Goal: Information Seeking & Learning: Understand process/instructions

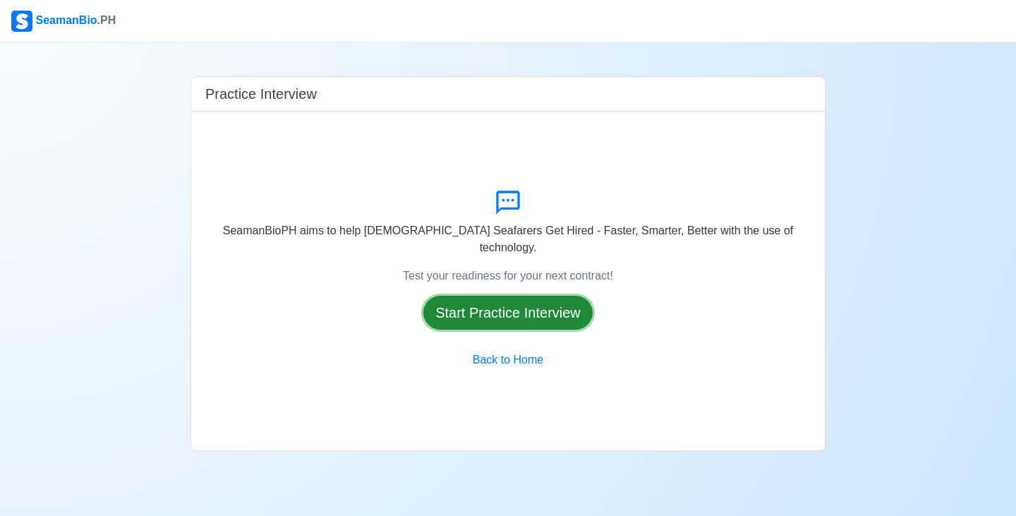
click at [531, 311] on button "Start Practice Interview" at bounding box center [508, 313] width 169 height 34
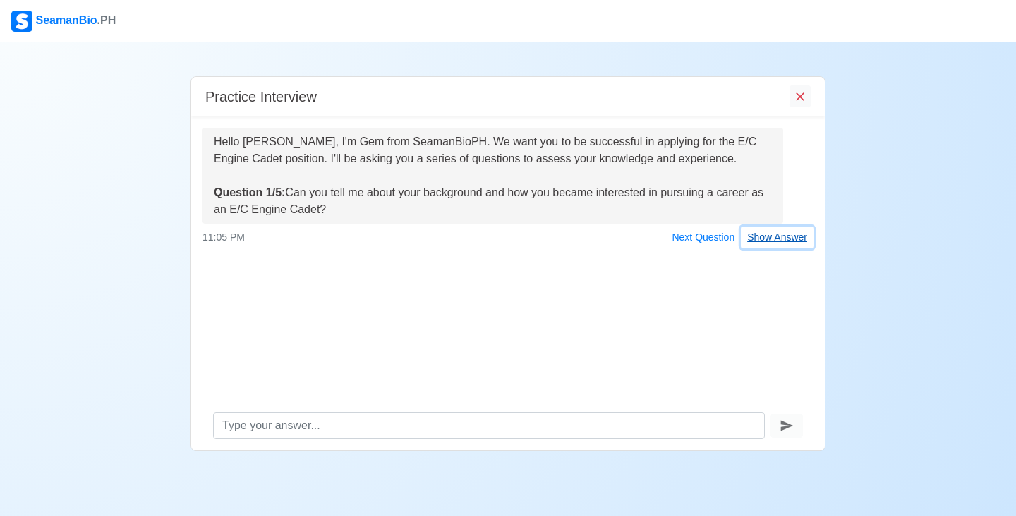
click at [805, 244] on button "Show Answer" at bounding box center [777, 238] width 73 height 22
click at [805, 244] on div "Hello [PERSON_NAME], I'm Gem from SeamanBioPH. We want you to be successful in …" at bounding box center [508, 258] width 634 height 284
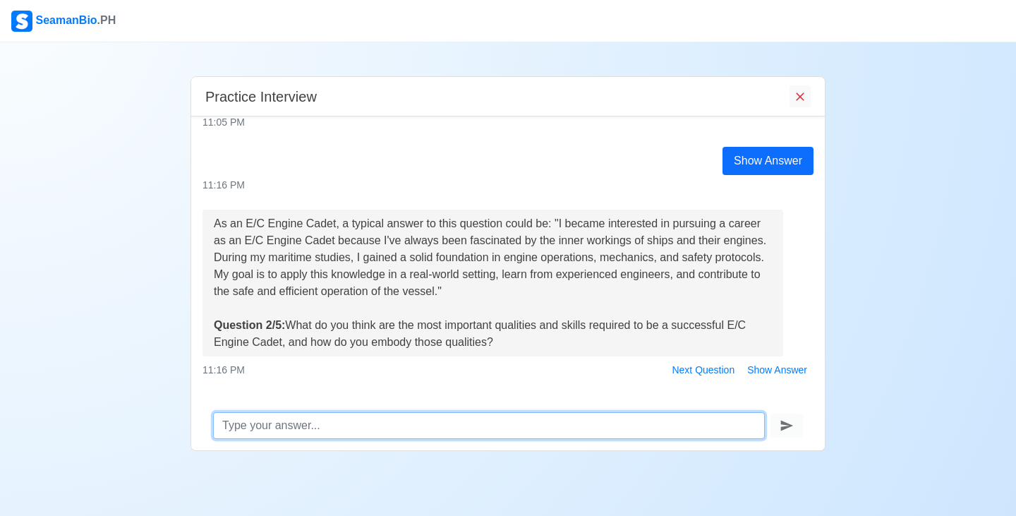
scroll to position [138, 0]
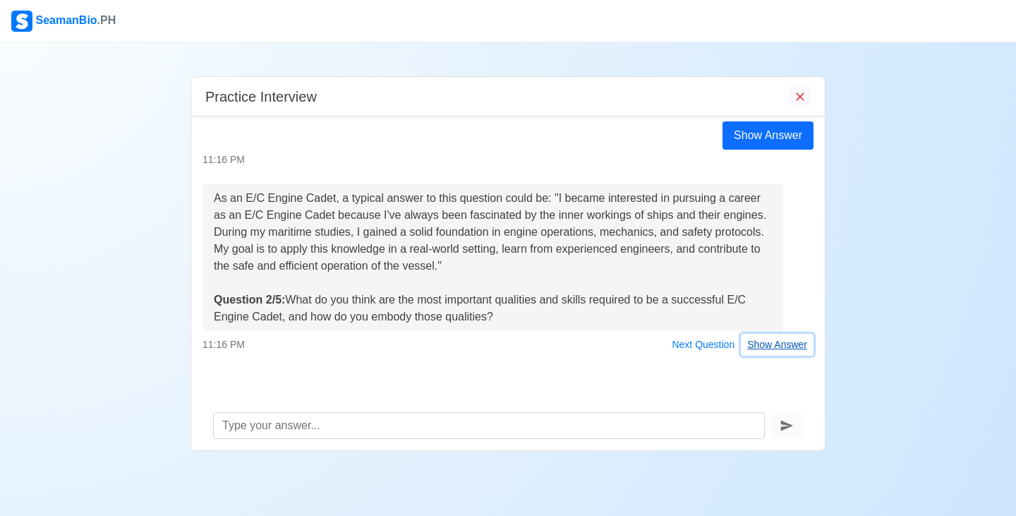
click at [776, 345] on button "Show Answer" at bounding box center [777, 345] width 73 height 22
click at [776, 345] on div "11:16 PM Next Question Show Answer" at bounding box center [508, 345] width 611 height 22
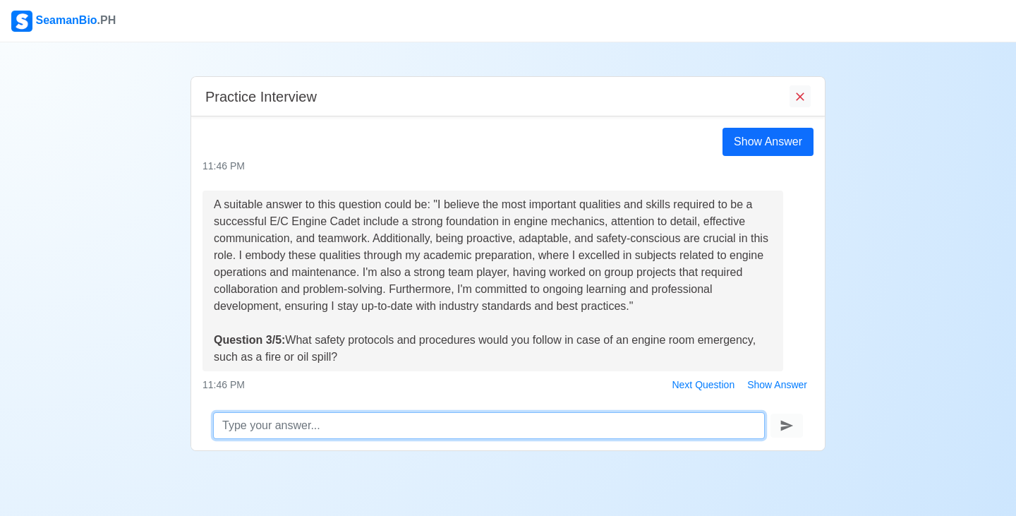
scroll to position [405, 0]
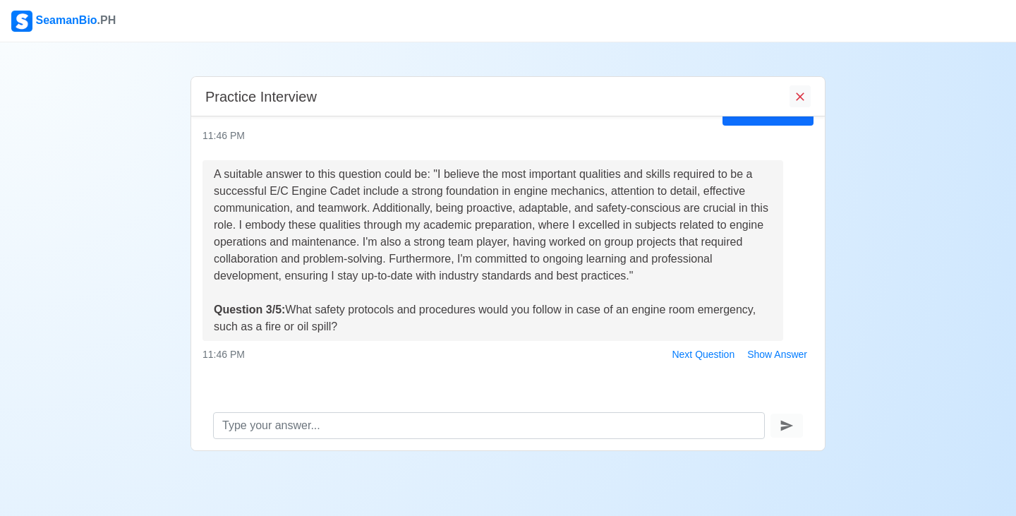
click at [909, 236] on div "Practice Interview Hello [PERSON_NAME], I'm Gem from SeamanBioPH. We want you t…" at bounding box center [508, 246] width 1016 height 409
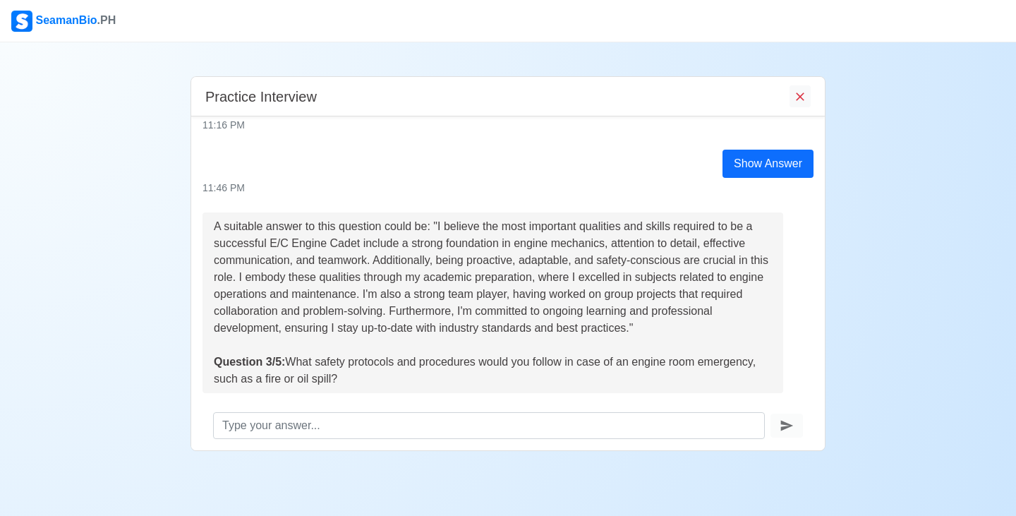
scroll to position [416, 0]
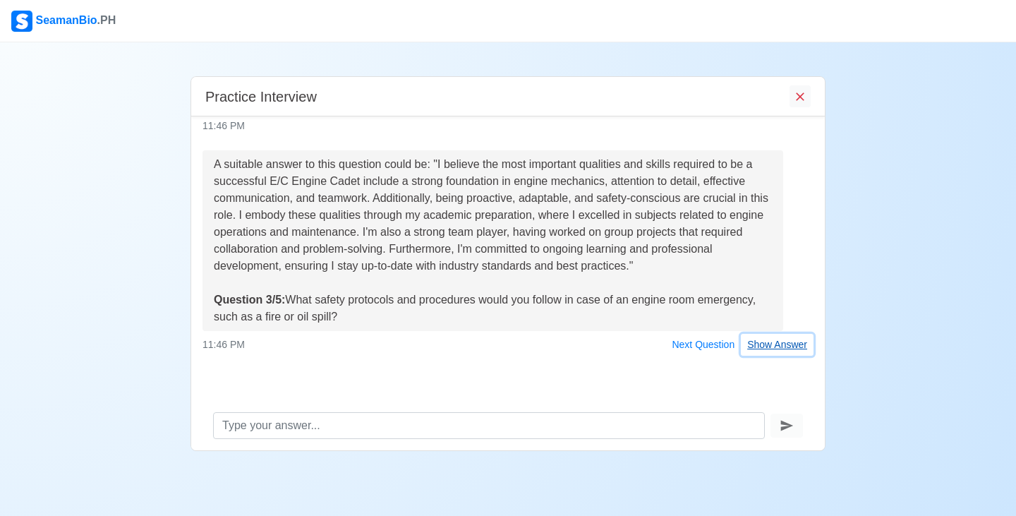
click at [784, 342] on button "Show Answer" at bounding box center [777, 345] width 73 height 22
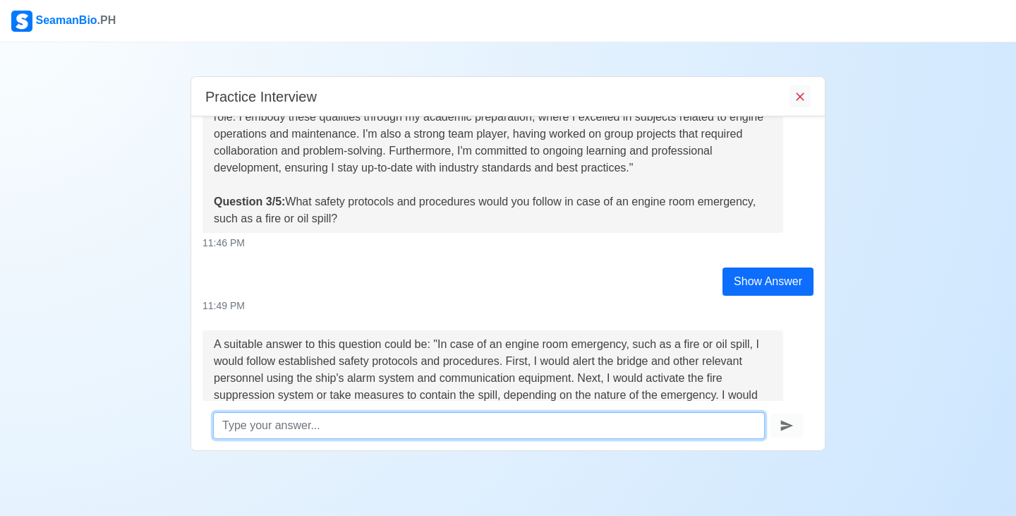
scroll to position [728, 0]
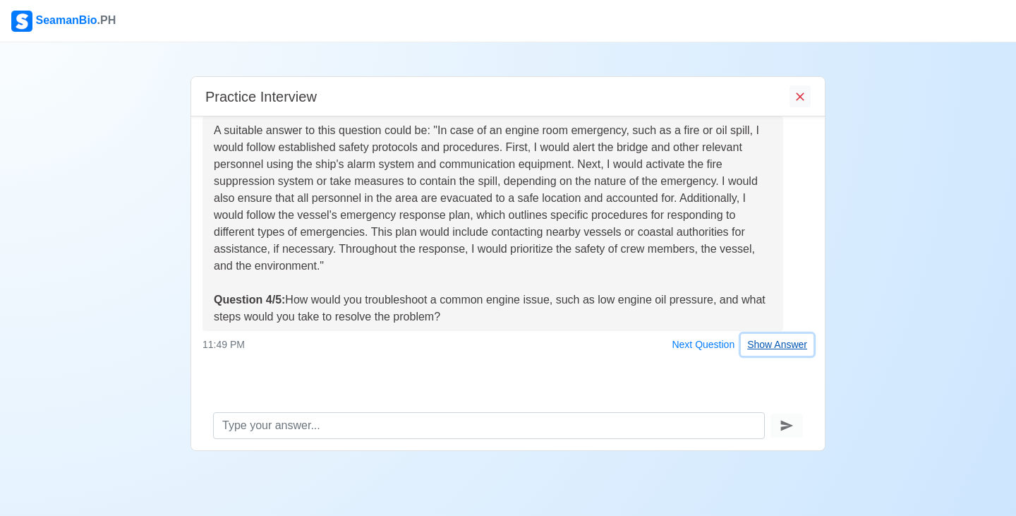
click at [755, 343] on button "Show Answer" at bounding box center [777, 345] width 73 height 22
click at [755, 343] on div "11:49 PM Next Question Show Answer" at bounding box center [508, 345] width 611 height 22
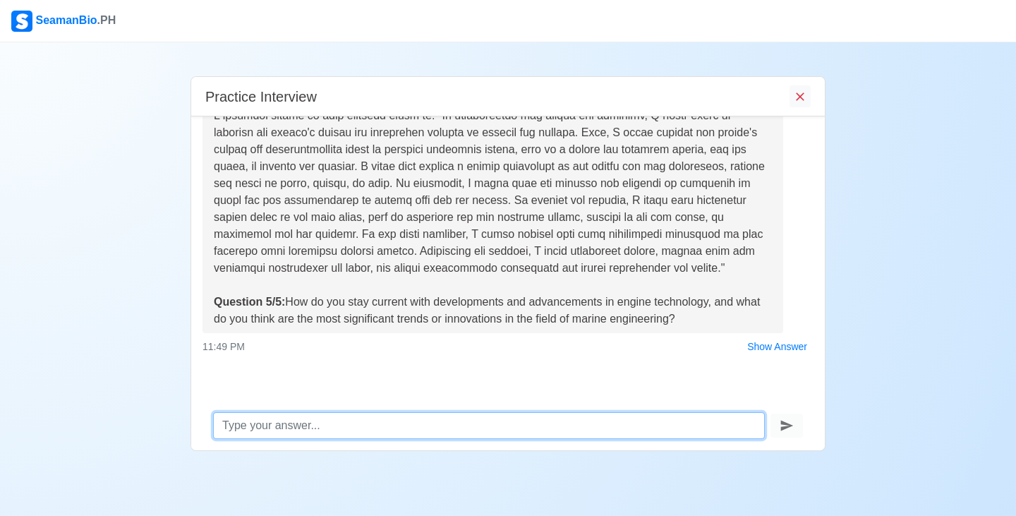
scroll to position [1057, 0]
